Goal: Navigation & Orientation: Find specific page/section

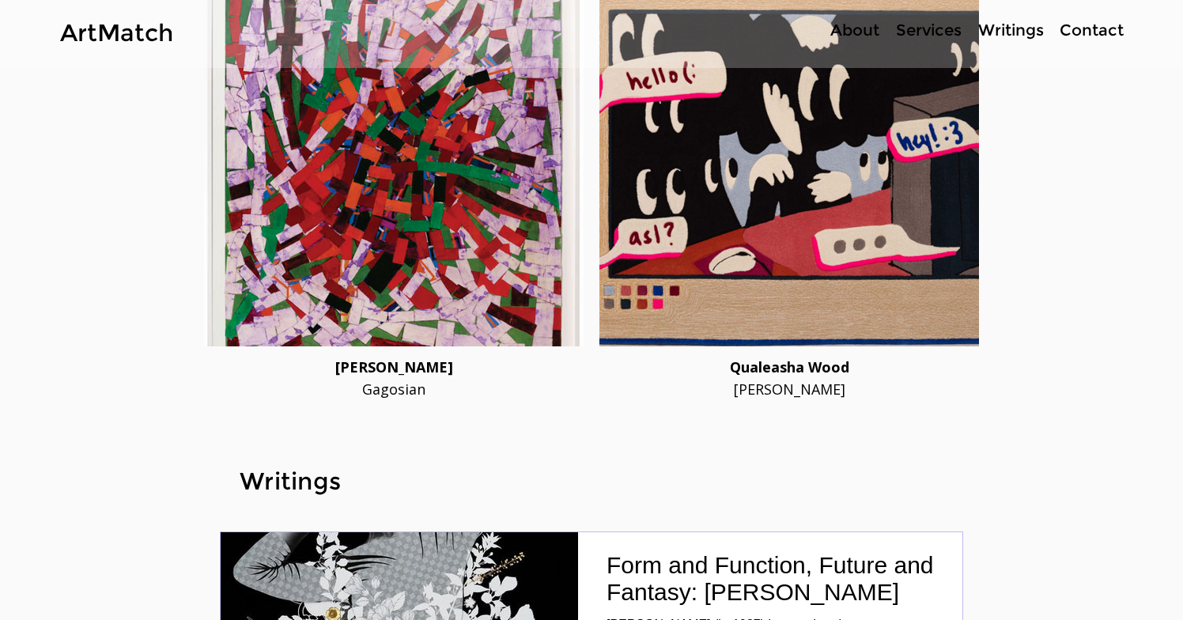
scroll to position [4485, 0]
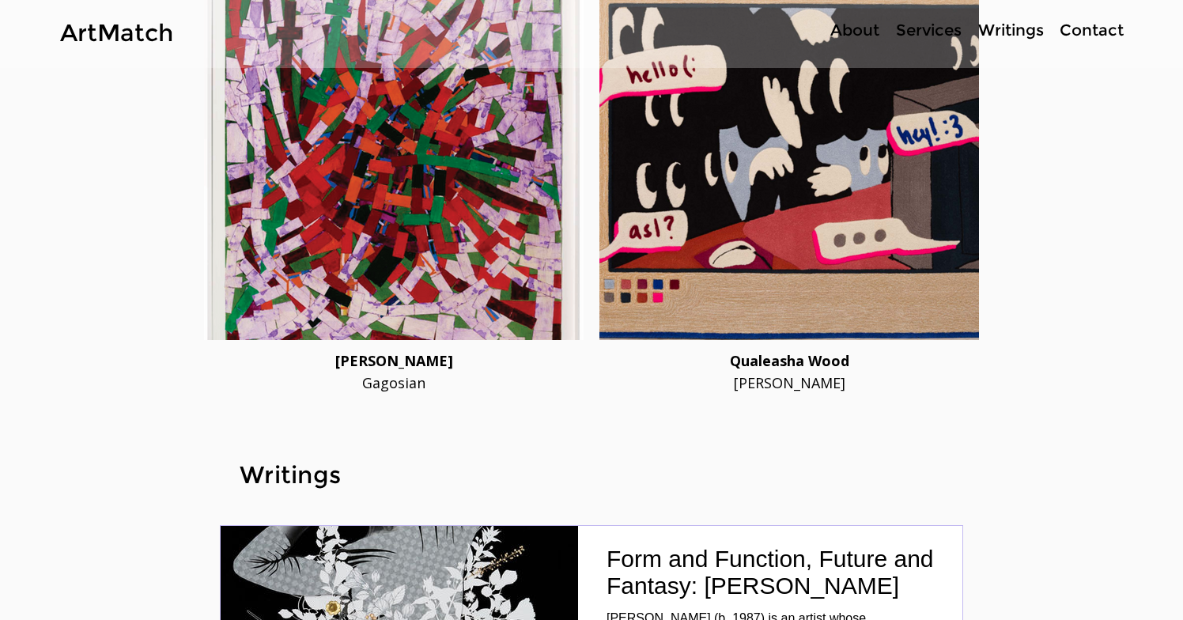
drag, startPoint x: 866, startPoint y: 364, endPoint x: 695, endPoint y: 364, distance: 170.8
click at [695, 374] on div "[PERSON_NAME]" at bounding box center [789, 382] width 380 height 17
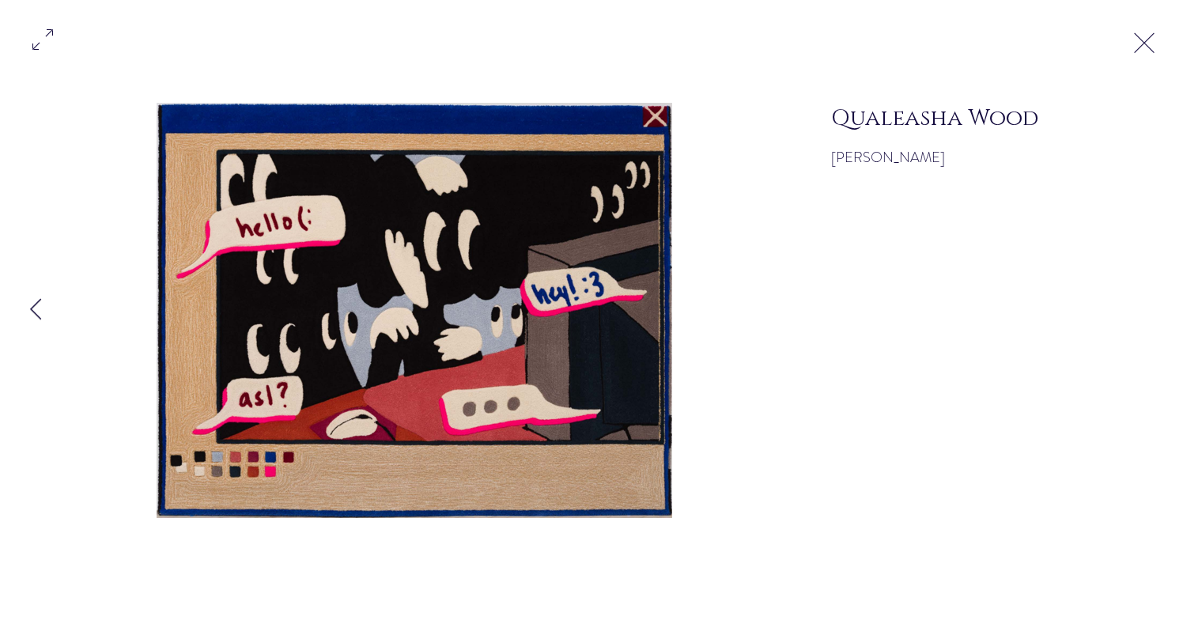
copy div "[PERSON_NAME]"
drag, startPoint x: 951, startPoint y: 156, endPoint x: 831, endPoint y: 161, distance: 119.6
click at [831, 161] on div "[PERSON_NAME]" at bounding box center [959, 158] width 257 height 20
click at [1144, 33] on button "Exit expand mode" at bounding box center [1144, 41] width 30 height 35
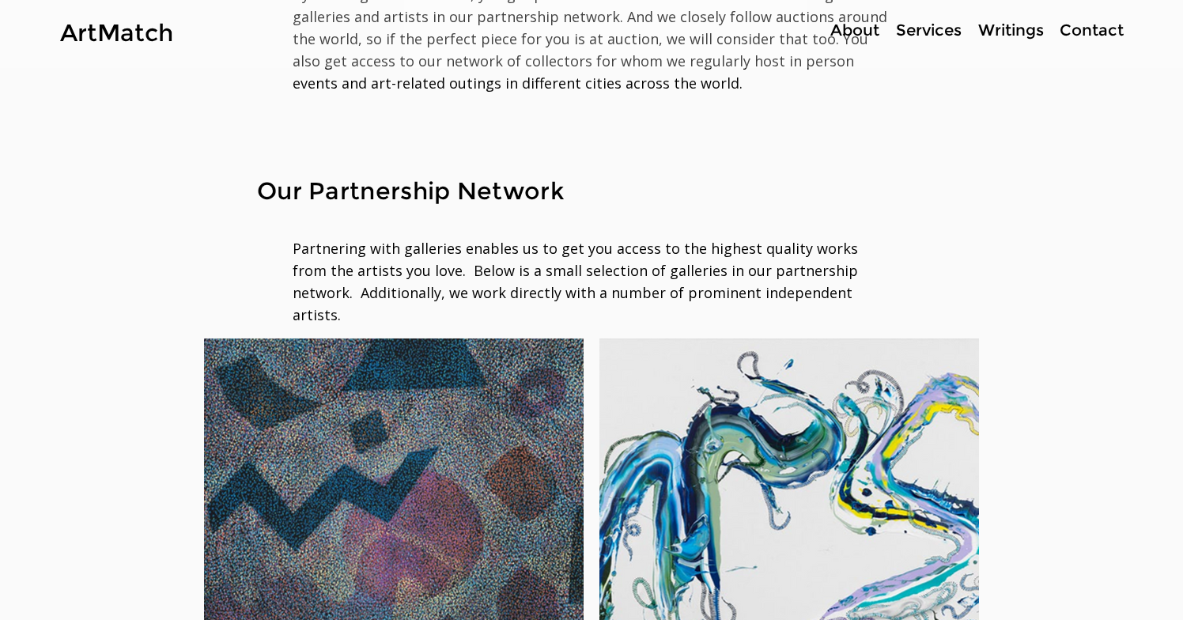
scroll to position [1813, 0]
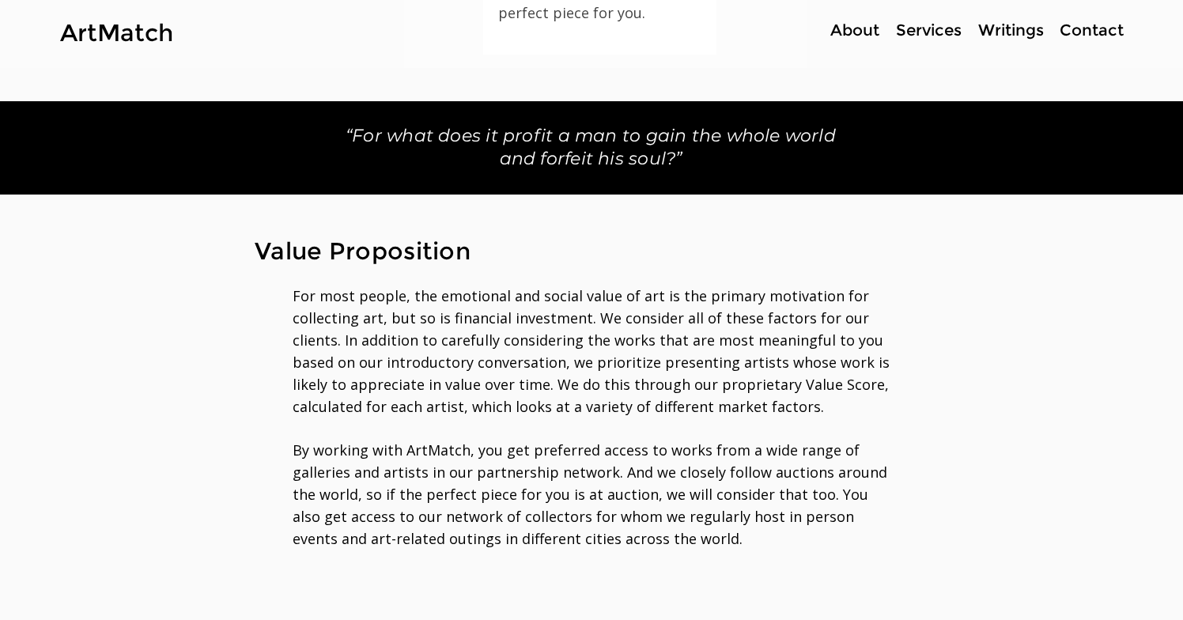
click at [834, 34] on p "About" at bounding box center [855, 30] width 65 height 23
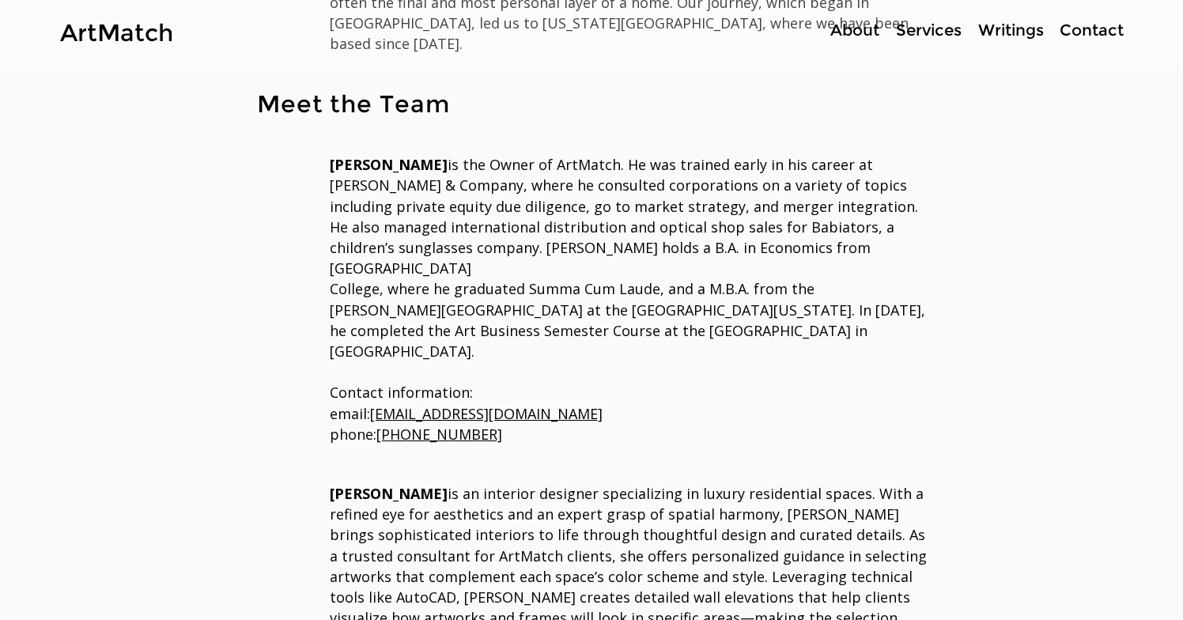
scroll to position [725, 0]
